Goal: Information Seeking & Learning: Learn about a topic

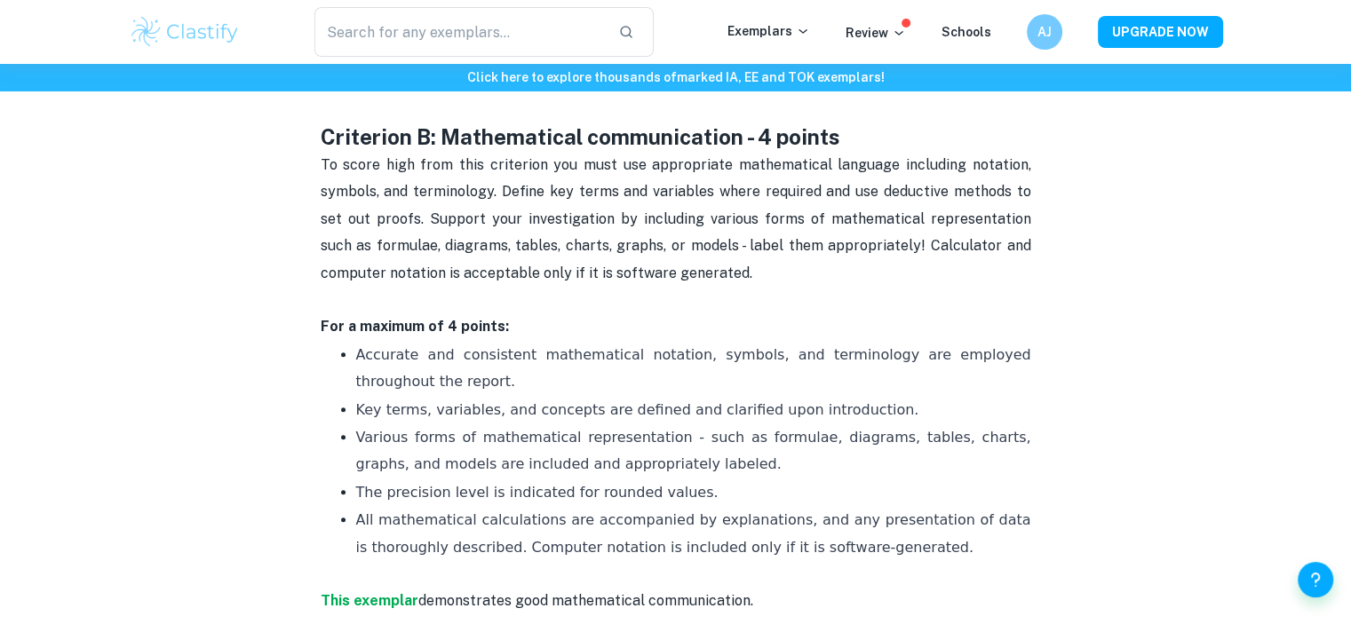
scroll to position [1333, 0]
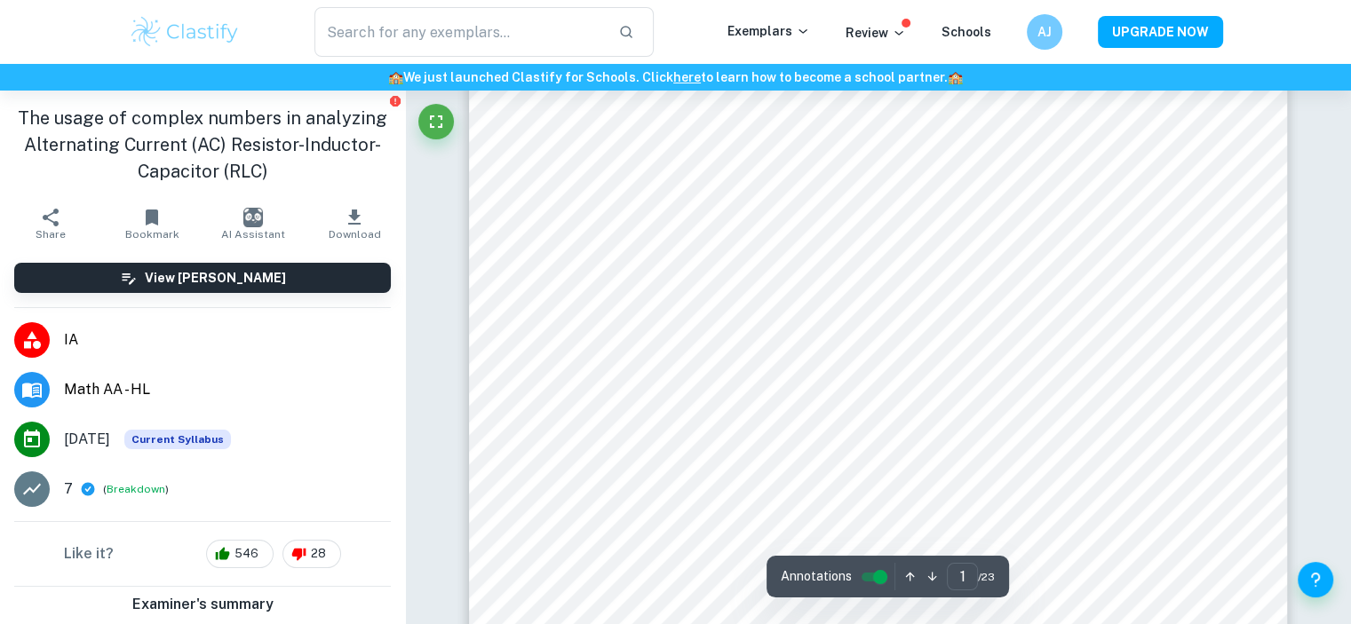
scroll to position [495, 0]
